Goal: Check status: Check status

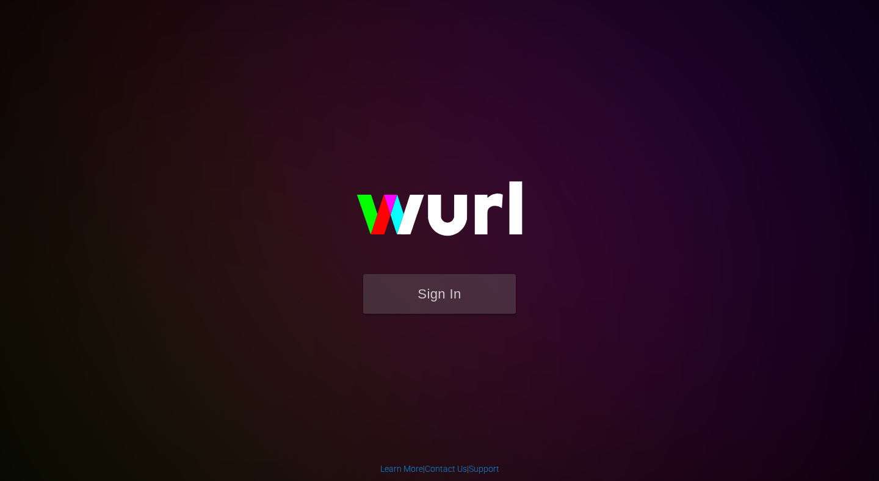
click at [421, 317] on form "Sign In" at bounding box center [439, 300] width 244 height 52
click at [426, 303] on button "Sign In" at bounding box center [439, 294] width 153 height 40
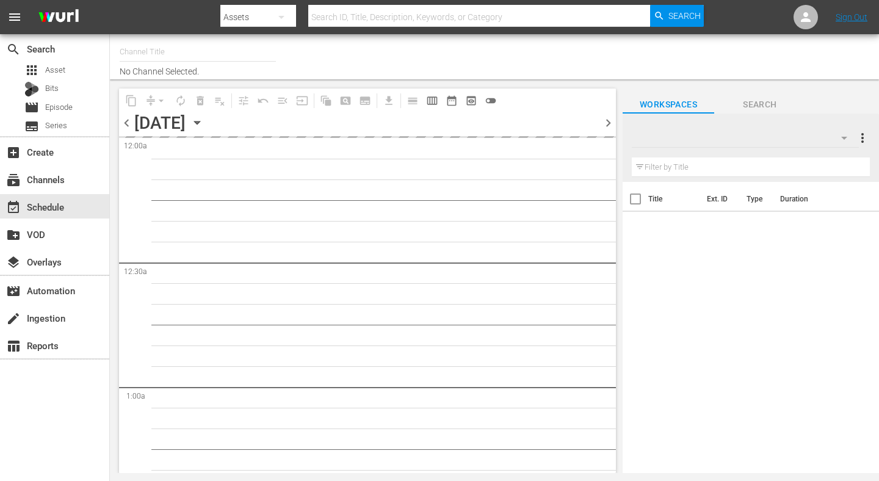
type input "AIR & SPACE (1684)"
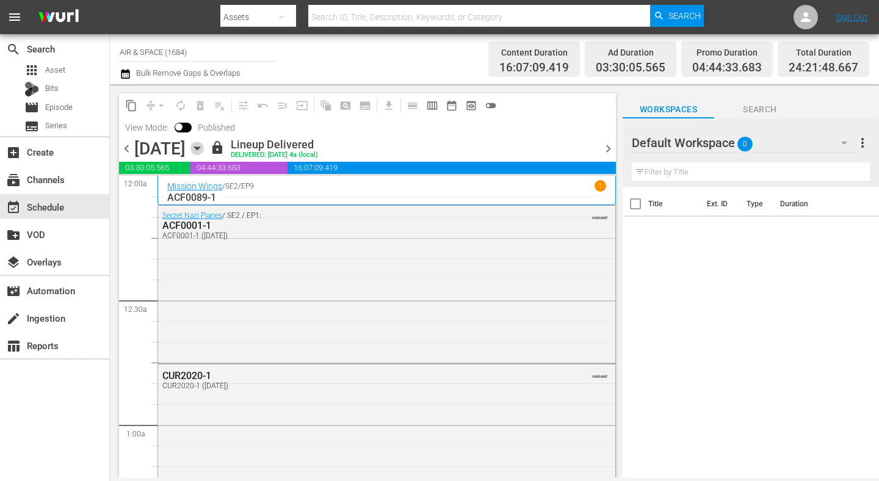
click at [204, 151] on icon "button" at bounding box center [196, 148] width 13 height 13
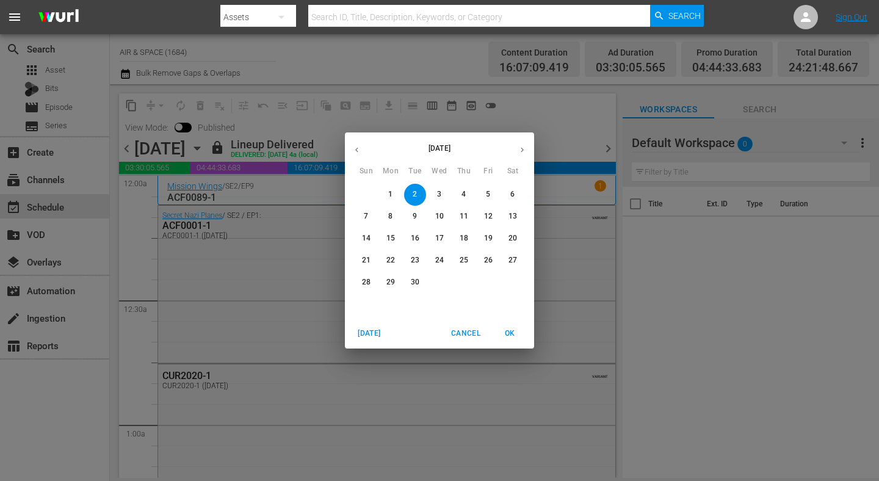
click at [528, 141] on button "button" at bounding box center [522, 150] width 24 height 24
click at [465, 195] on p "2" at bounding box center [463, 194] width 4 height 10
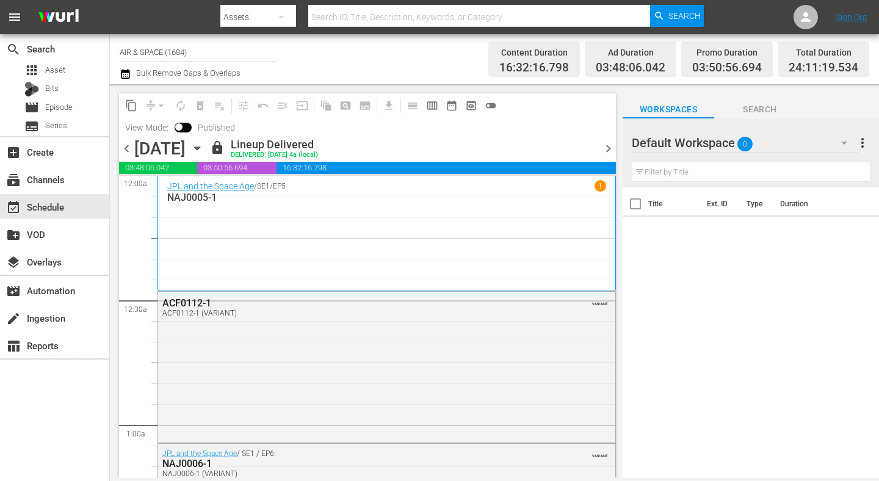
click at [603, 148] on span "chevron_right" at bounding box center [607, 148] width 15 height 15
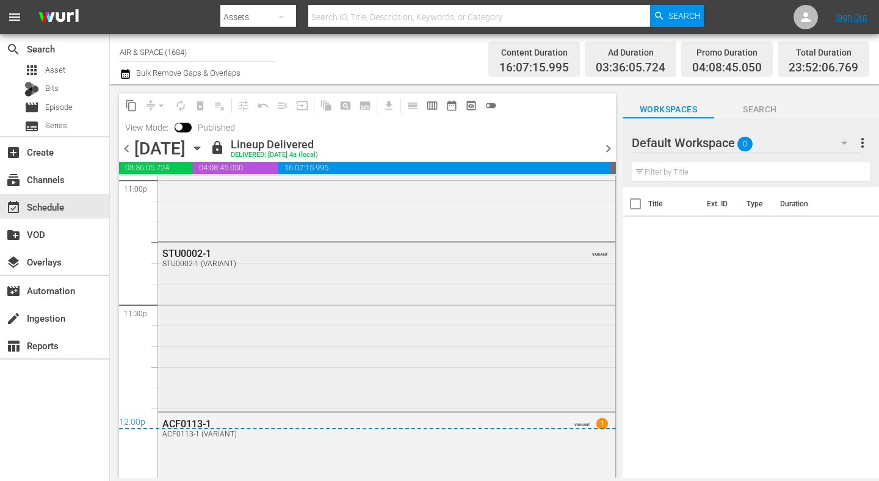
scroll to position [5802, 0]
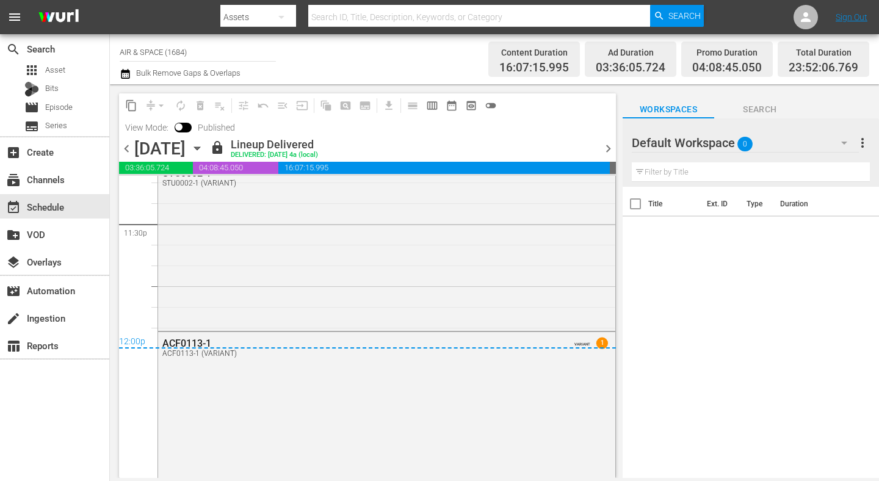
click at [131, 150] on span "chevron_left" at bounding box center [126, 148] width 15 height 15
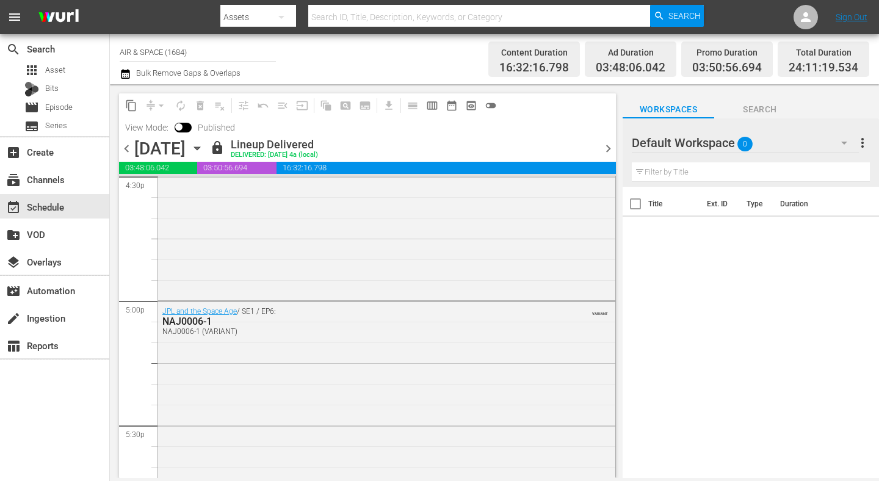
scroll to position [3973, 0]
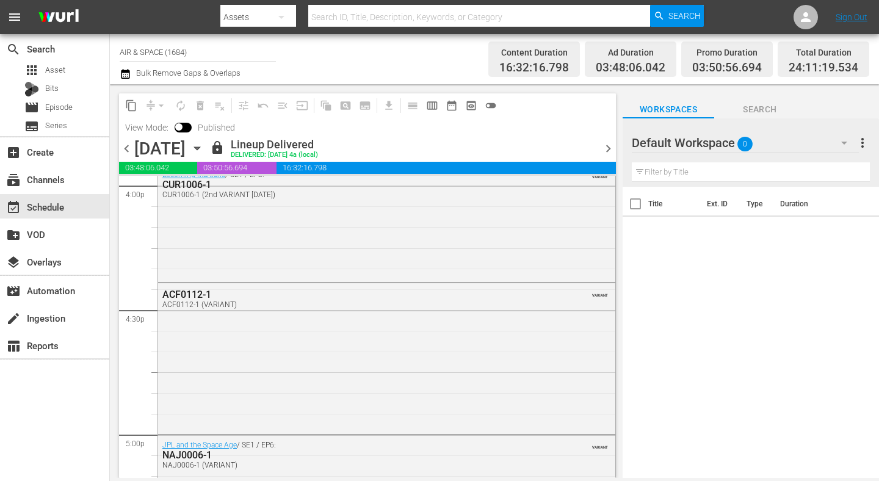
click at [610, 153] on span "chevron_right" at bounding box center [607, 148] width 15 height 15
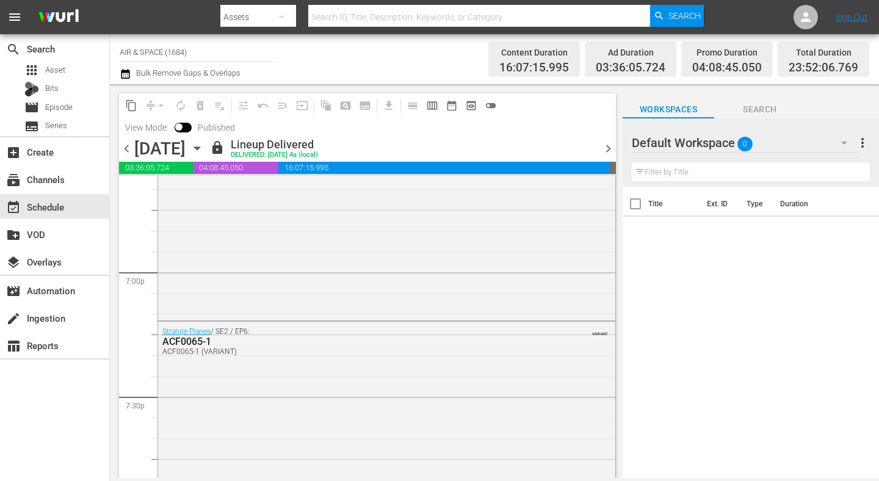
scroll to position [4668, 0]
